Goal: Check status: Check status

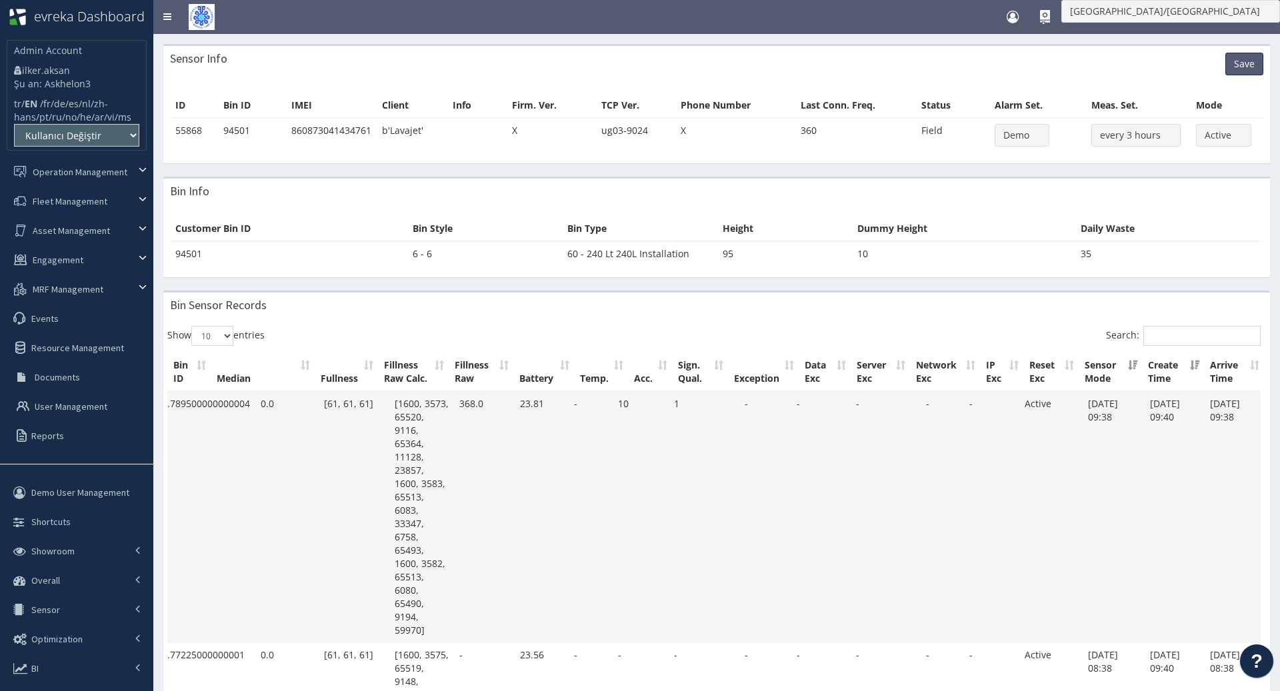
scroll to position [0, 120]
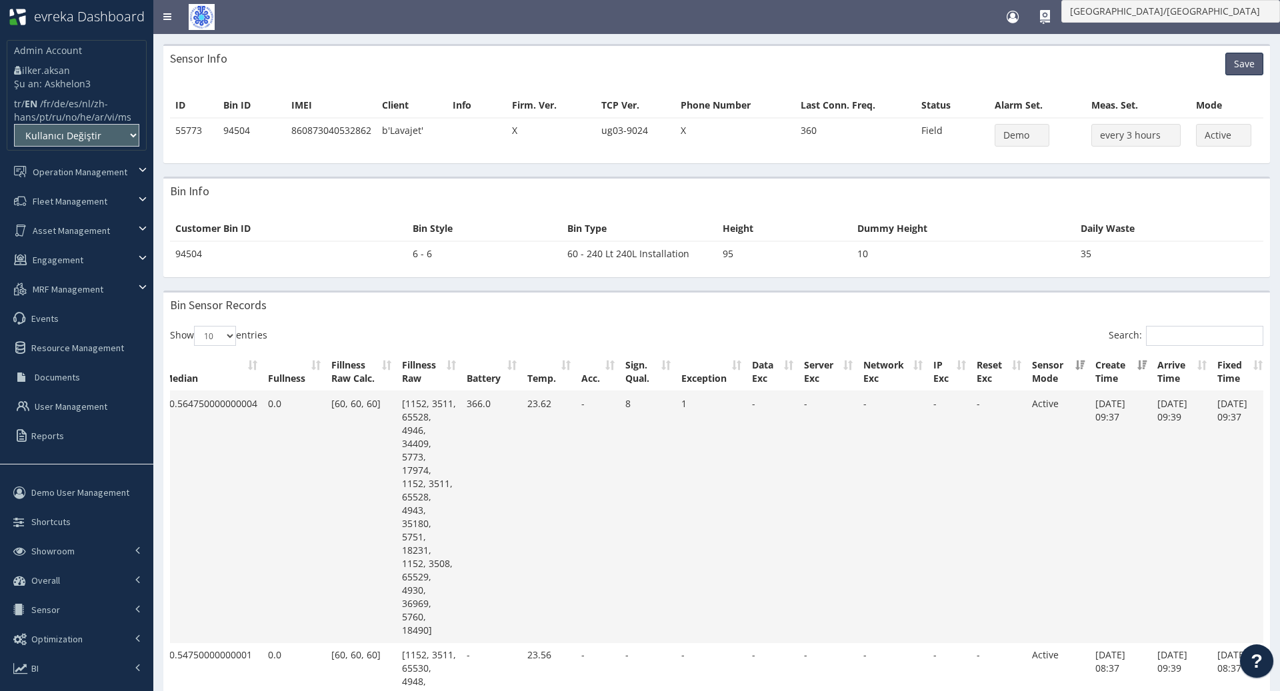
scroll to position [0, 111]
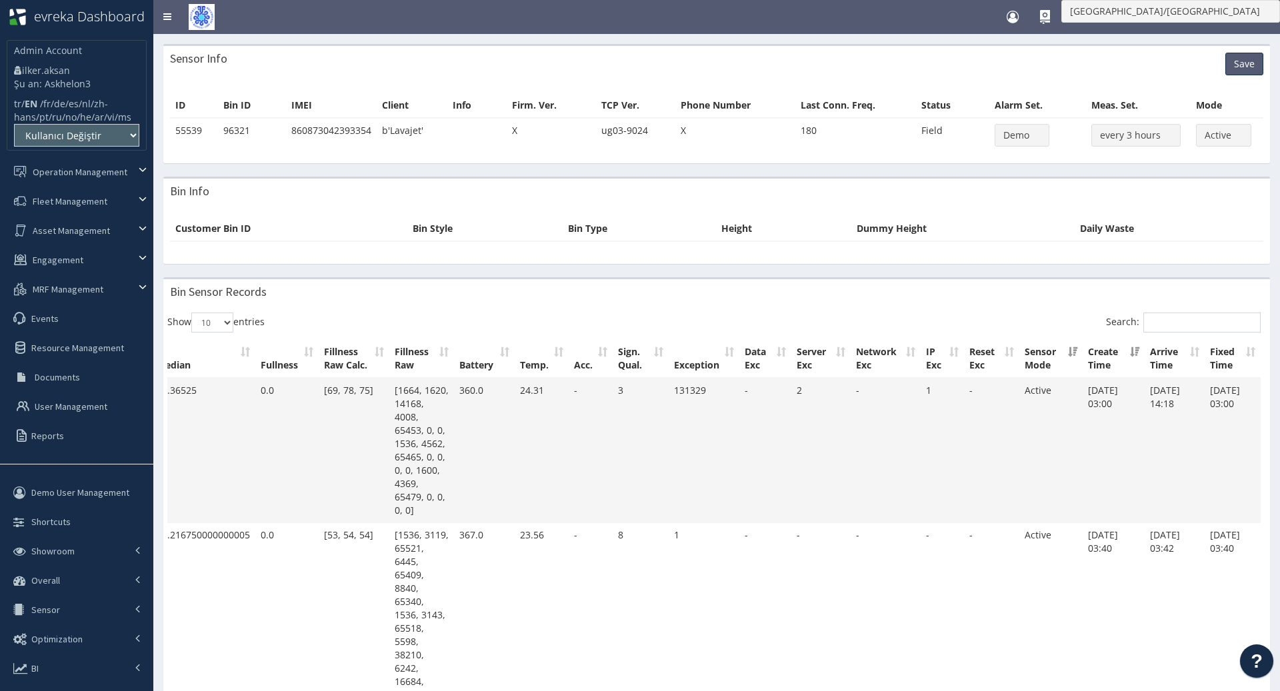
scroll to position [0, 1]
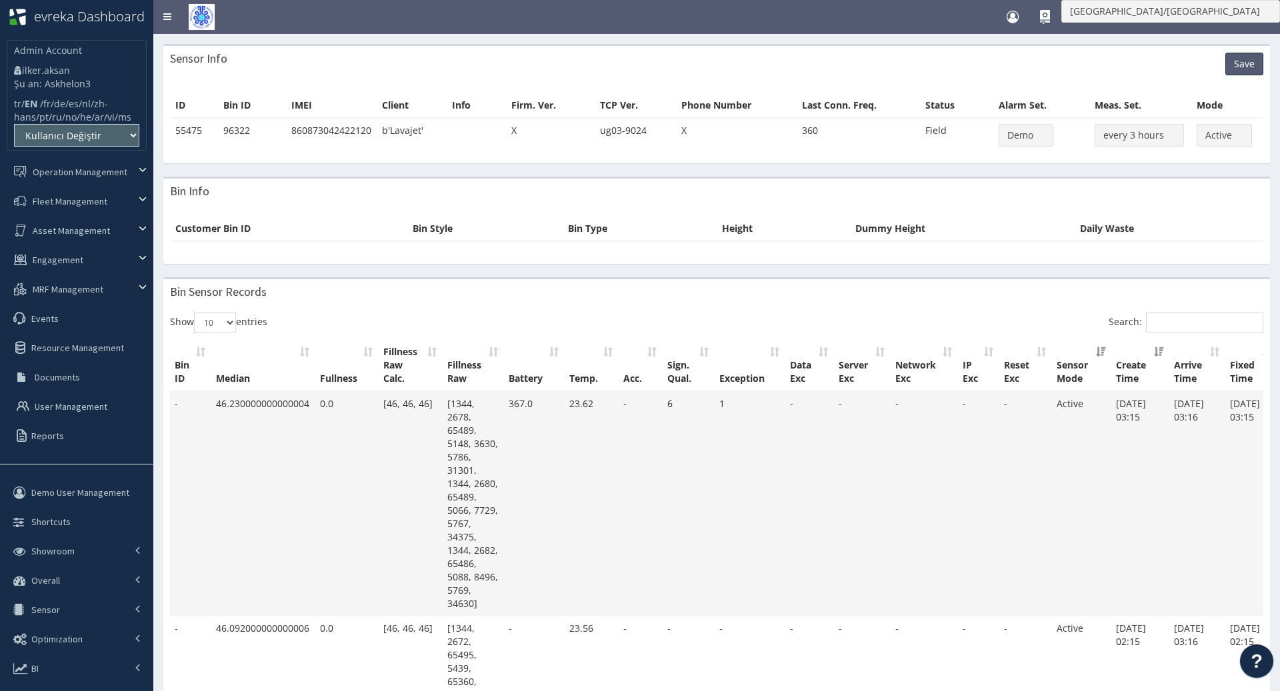
scroll to position [0, 72]
